Goal: Transaction & Acquisition: Purchase product/service

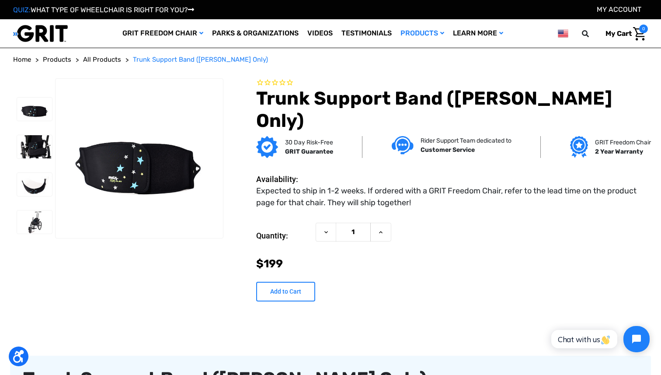
click at [281, 281] on input "Add to Cart" at bounding box center [285, 291] width 59 height 20
type input "Add to Cart"
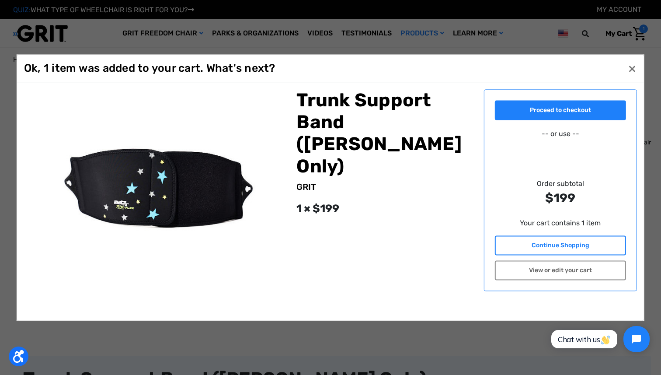
click at [549, 247] on link "Continue Shopping" at bounding box center [561, 245] width 132 height 20
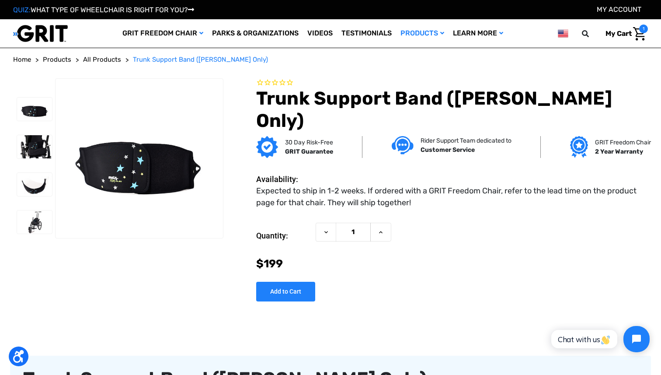
click at [637, 43] on header "Toggle menu My Cart 1 Search GRIT Freedom Chair Shop All Parks & Organizations …" at bounding box center [330, 33] width 661 height 28
click at [639, 37] on img "Cart with 1 items" at bounding box center [639, 34] width 13 height 14
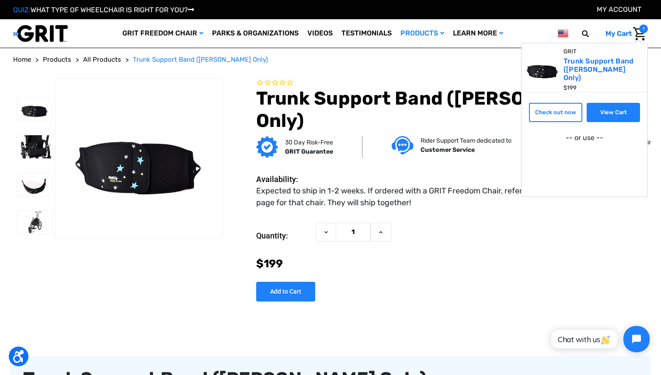
click at [606, 108] on link "View Cart" at bounding box center [613, 112] width 53 height 19
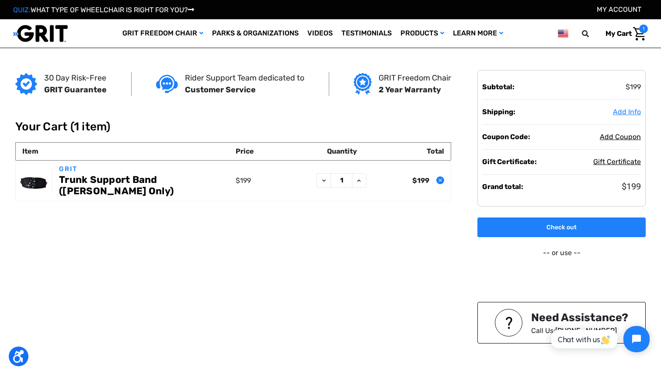
click at [626, 115] on span "Add Info" at bounding box center [627, 112] width 28 height 8
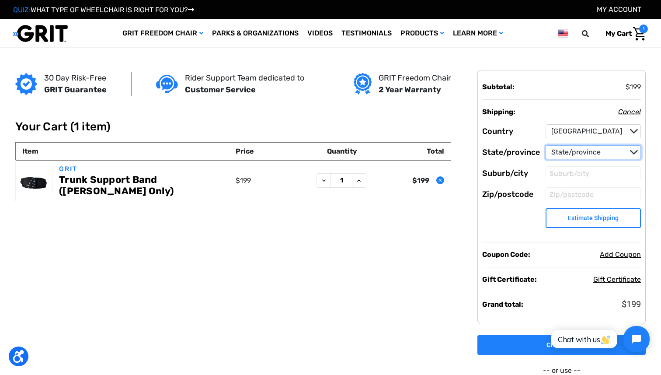
click at [604, 148] on select "State/province Alabama Alaska American Samoa Arizona Arkansas Armed Forces Afri…" at bounding box center [593, 152] width 95 height 14
select select "29"
click at [546, 145] on select "State/province Alabama Alaska American Samoa Arizona Arkansas Armed Forces Afri…" at bounding box center [593, 152] width 95 height 14
click at [572, 172] on input "Suburb/city" at bounding box center [593, 173] width 95 height 14
type input "Carrabassett Valley"
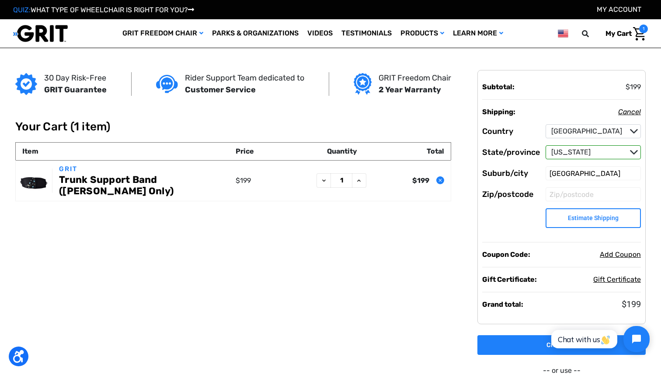
type input "04947"
click at [588, 212] on button "Estimate Shipping" at bounding box center [593, 218] width 95 height 20
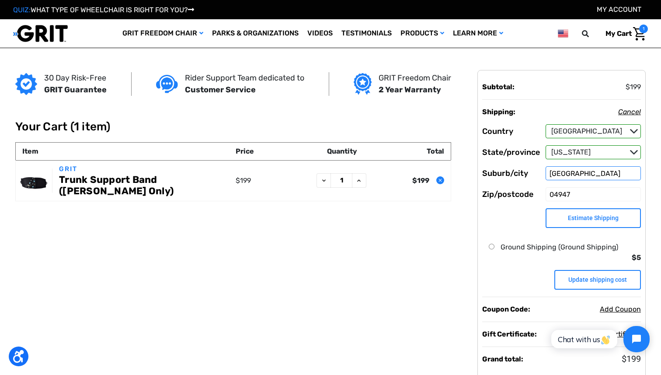
click at [586, 180] on input "Carrabassett Valley" at bounding box center [593, 173] width 95 height 14
type input "Westbrook"
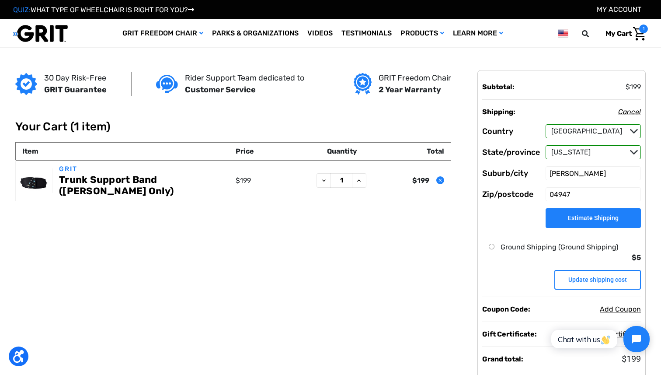
click at [598, 217] on button "Estimate Shipping" at bounding box center [593, 218] width 95 height 20
click at [597, 216] on button "Estimate Shipping" at bounding box center [593, 218] width 95 height 20
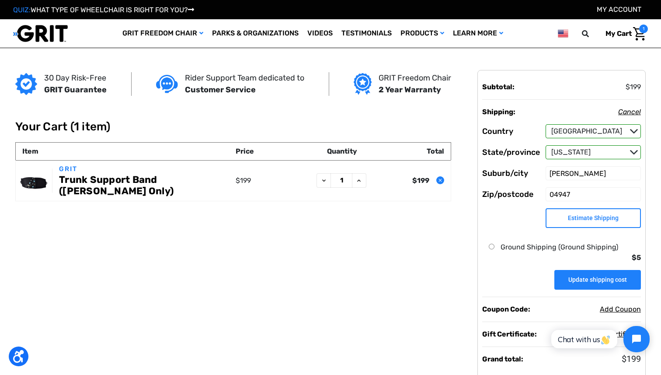
click at [593, 271] on input "Update shipping cost" at bounding box center [597, 280] width 87 height 20
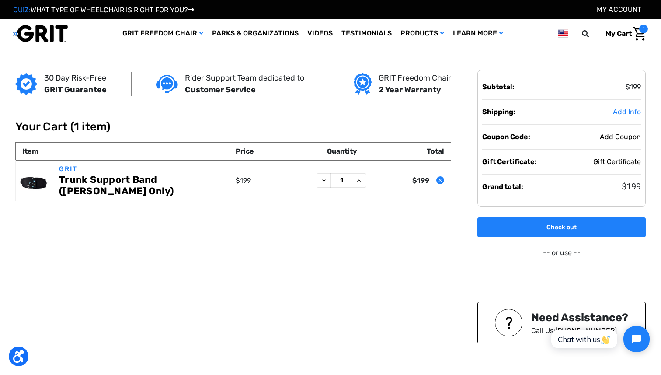
click at [628, 113] on span "Add Info" at bounding box center [627, 112] width 28 height 8
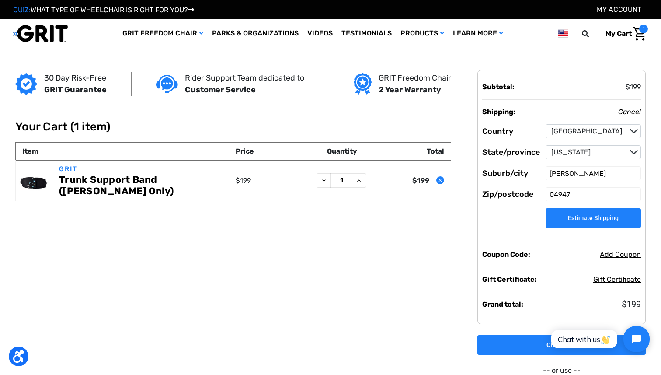
click at [581, 215] on button "Estimate Shipping" at bounding box center [593, 218] width 95 height 20
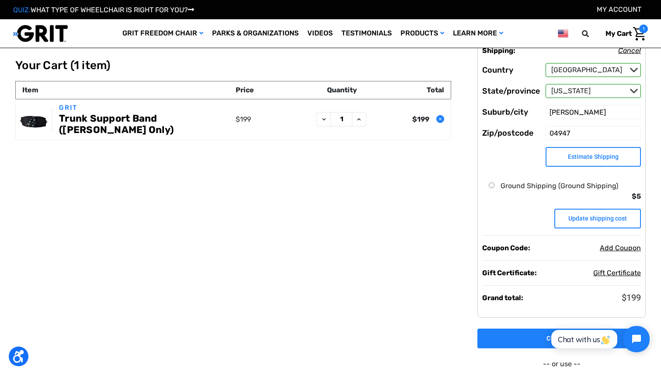
scroll to position [9, 0]
